Goal: Learn about a topic: Learn about a topic

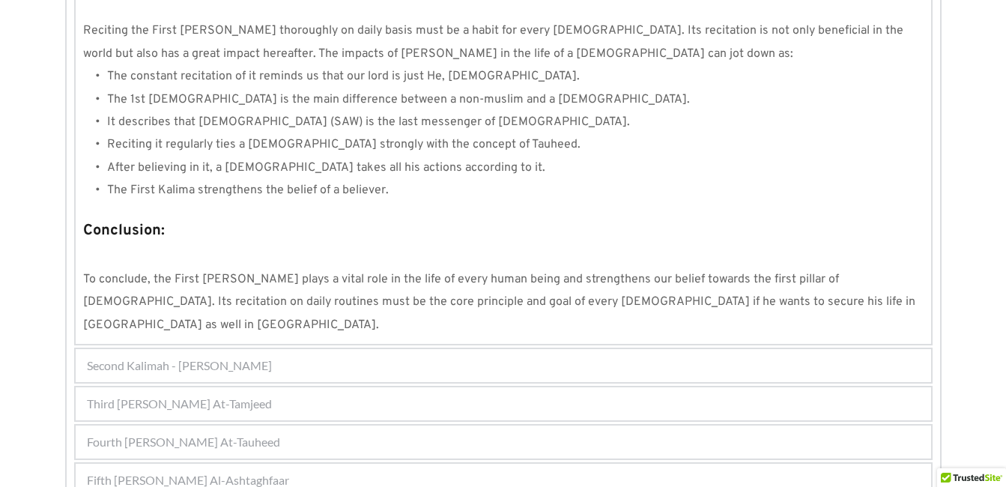
scroll to position [1439, 0]
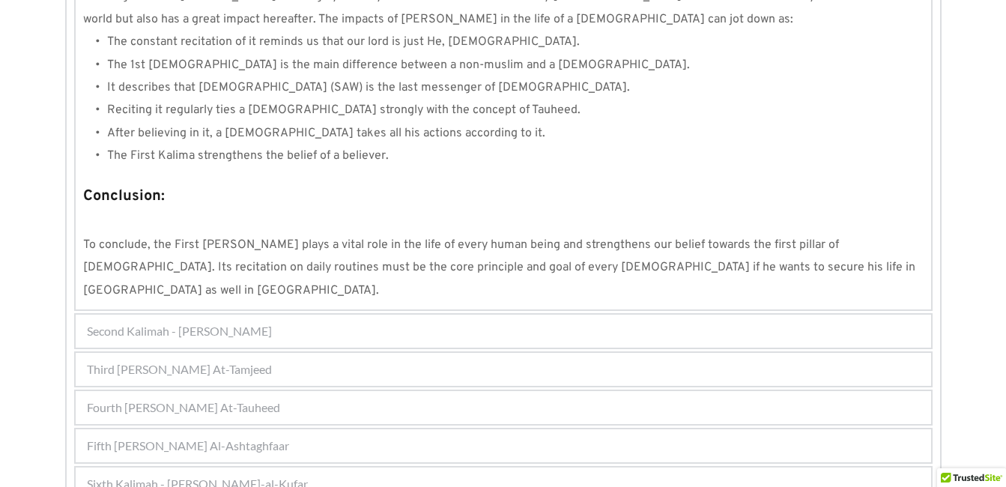
click at [155, 360] on span "Third [PERSON_NAME] At-Tamjeed" at bounding box center [179, 369] width 185 height 18
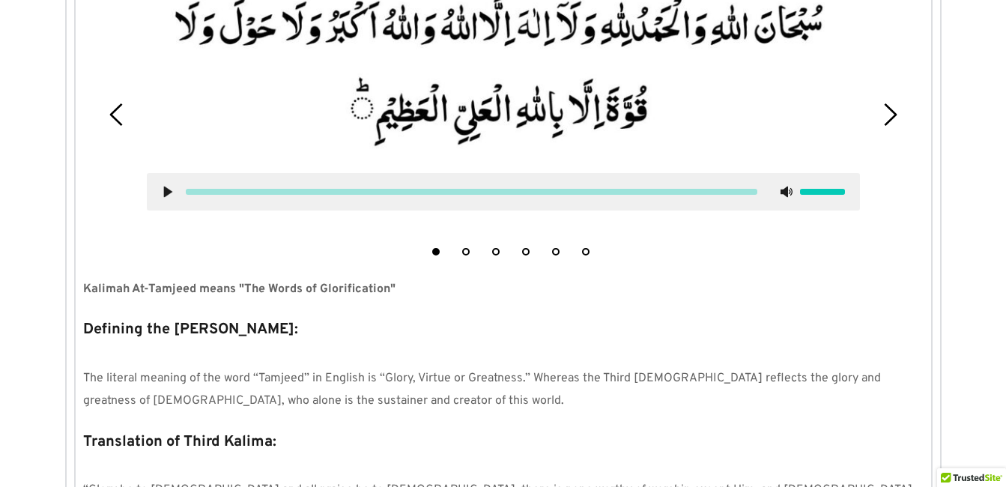
scroll to position [440, 0]
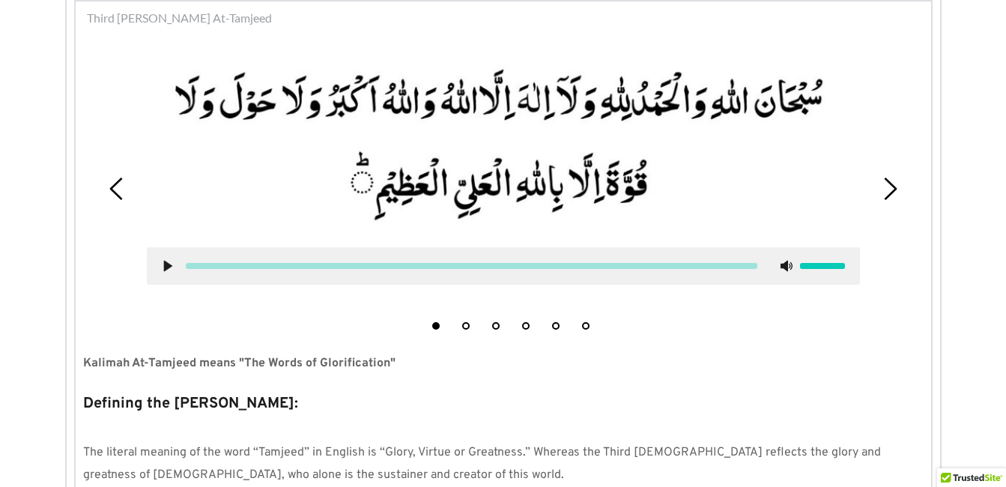
click at [554, 328] on button "5" at bounding box center [555, 325] width 7 height 7
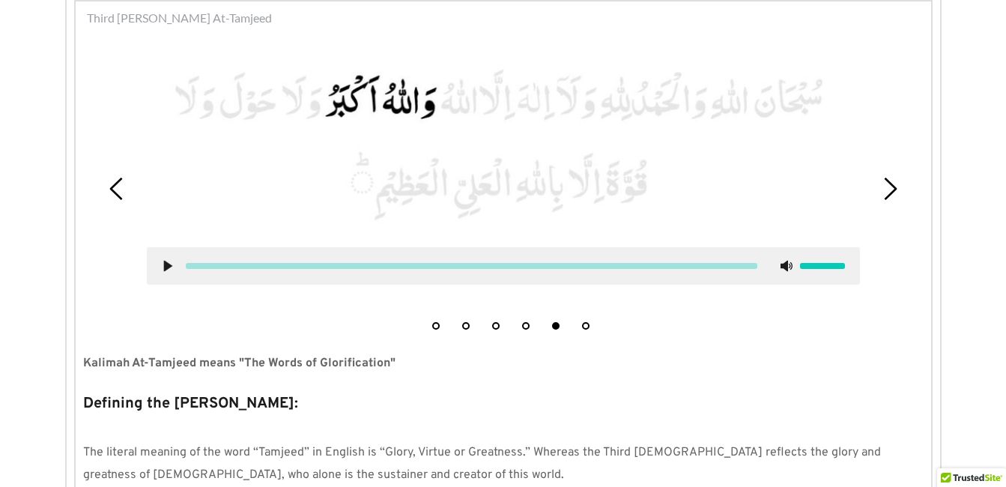
click at [585, 327] on button "6" at bounding box center [585, 325] width 7 height 7
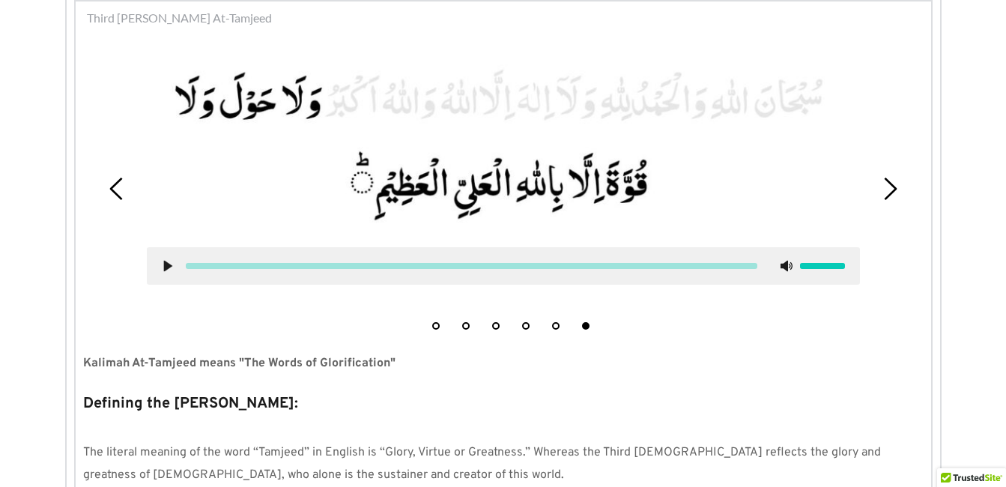
click at [169, 264] on icon at bounding box center [168, 266] width 12 height 12
click at [169, 264] on use at bounding box center [167, 266] width 10 height 11
click at [169, 264] on icon at bounding box center [168, 266] width 12 height 12
click at [435, 322] on button "1" at bounding box center [435, 325] width 7 height 7
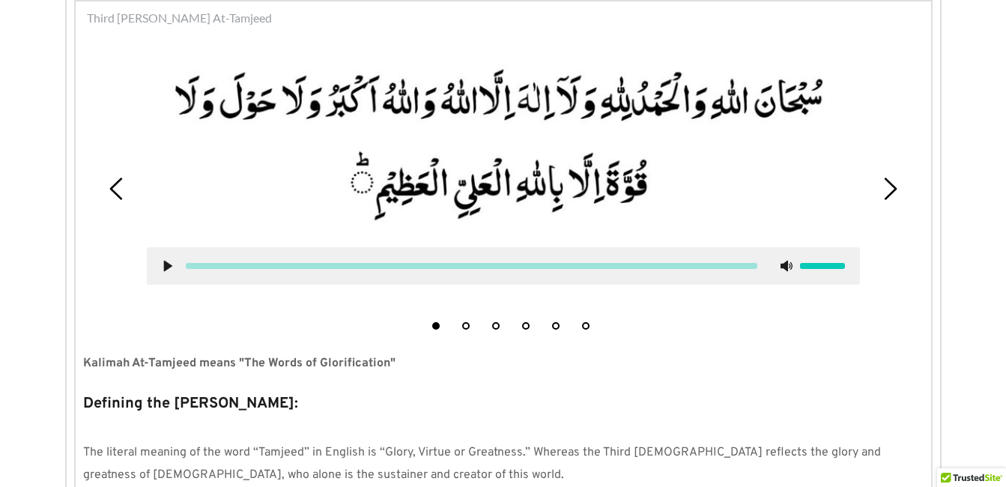
click at [171, 269] on icon at bounding box center [168, 266] width 12 height 12
click at [586, 323] on button "6" at bounding box center [585, 325] width 7 height 7
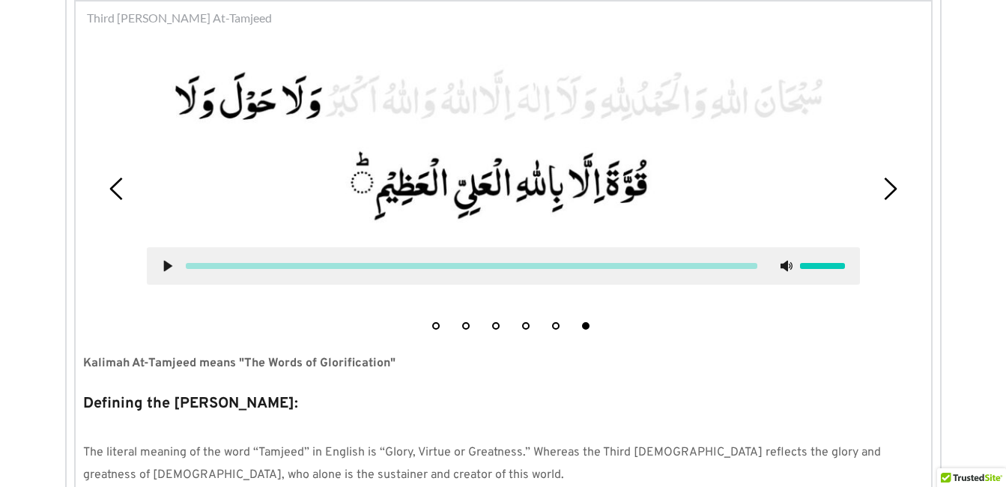
click at [165, 261] on icon at bounding box center [168, 266] width 12 height 12
click at [789, 263] on icon at bounding box center [786, 266] width 12 height 12
click at [789, 263] on use at bounding box center [786, 266] width 12 height 12
click at [169, 261] on use at bounding box center [167, 266] width 10 height 11
click at [169, 261] on icon at bounding box center [168, 266] width 12 height 12
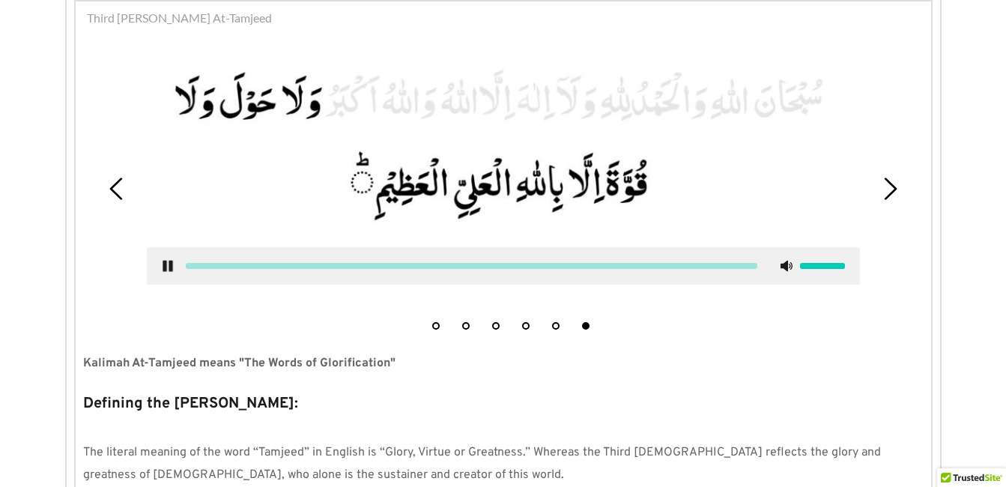
click at [166, 267] on use at bounding box center [167, 266] width 10 height 11
